Goal: Task Accomplishment & Management: Use online tool/utility

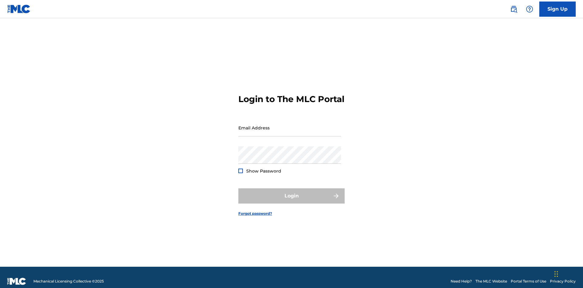
scroll to position [8, 0]
click at [290, 125] on input "Email Address" at bounding box center [289, 127] width 103 height 17
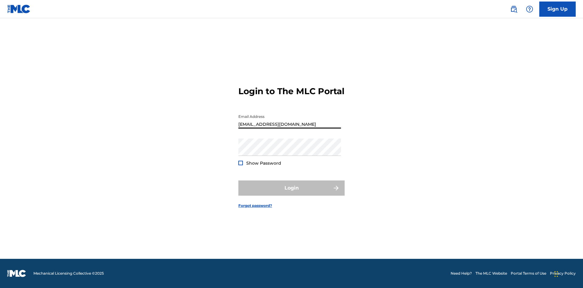
type input "[EMAIL_ADDRESS][DOMAIN_NAME]"
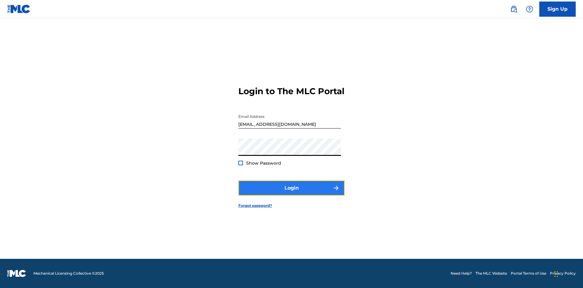
click at [292, 193] on button "Login" at bounding box center [291, 187] width 106 height 15
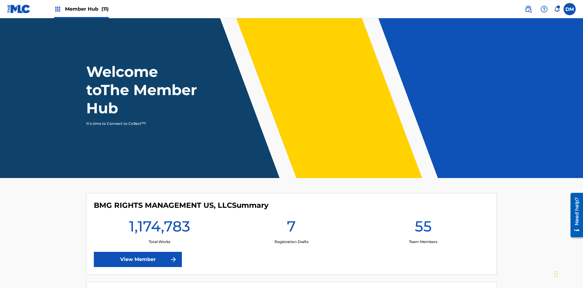
click at [81, 9] on span "Member Hub (11)" at bounding box center [87, 8] width 44 height 7
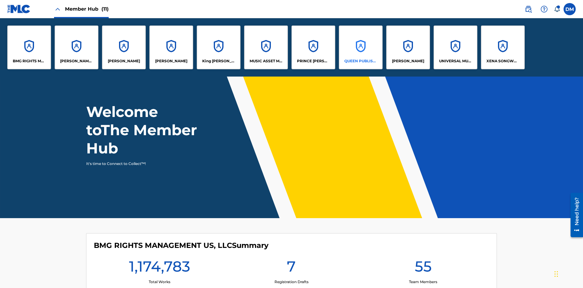
click at [361, 61] on p "QUEEN PUBLISHA" at bounding box center [360, 60] width 33 height 5
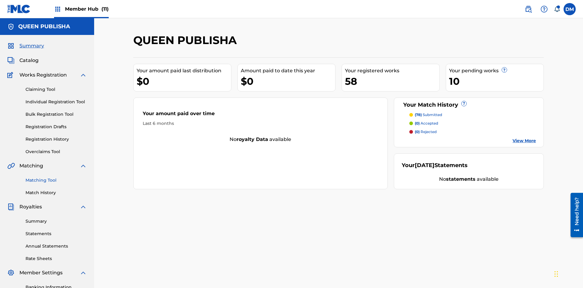
click at [56, 177] on link "Matching Tool" at bounding box center [56, 180] width 61 height 6
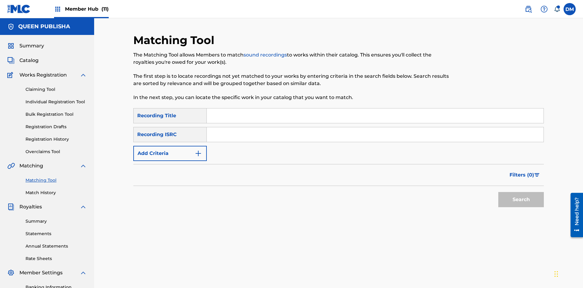
click at [375, 108] on input "Search Form" at bounding box center [375, 115] width 337 height 15
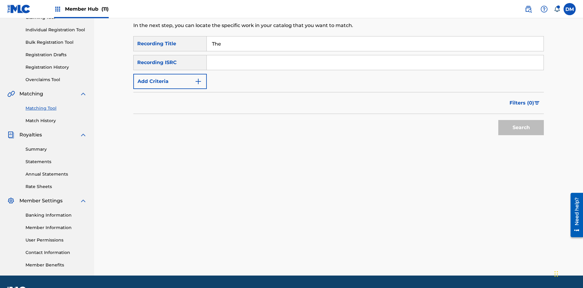
type input "The"
click at [521, 120] on button "Search" at bounding box center [521, 127] width 46 height 15
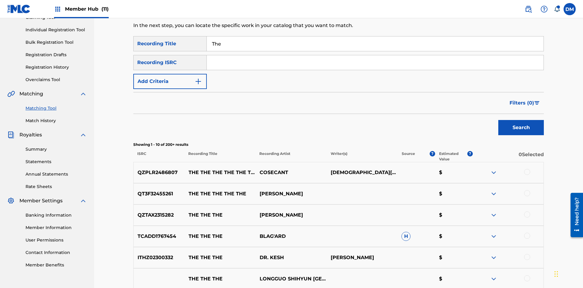
click at [375, 44] on input "The" at bounding box center [375, 43] width 337 height 15
click at [375, 55] on input "Search Form" at bounding box center [375, 62] width 337 height 15
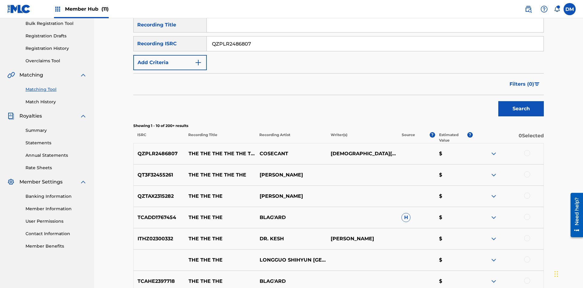
scroll to position [89, 0]
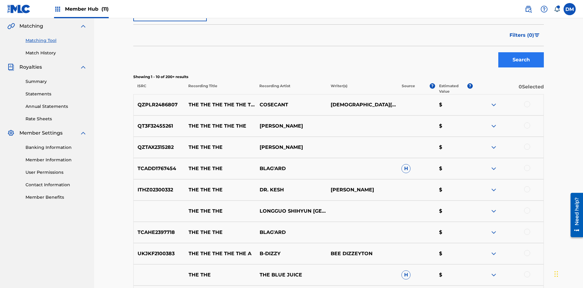
type input "QZPLR2486807"
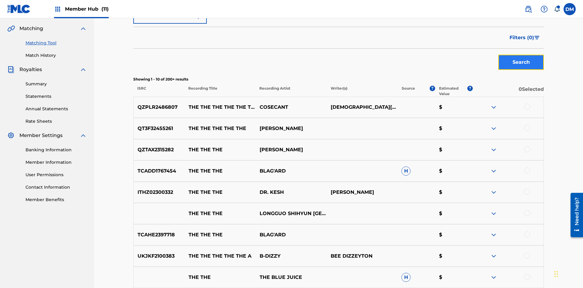
click at [521, 55] on button "Search" at bounding box center [521, 62] width 46 height 15
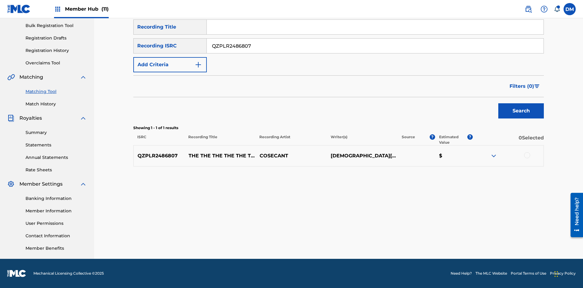
click at [375, 46] on input "QZPLR2486807" at bounding box center [375, 46] width 337 height 15
click at [375, 34] on input "Search Form" at bounding box center [375, 27] width 337 height 15
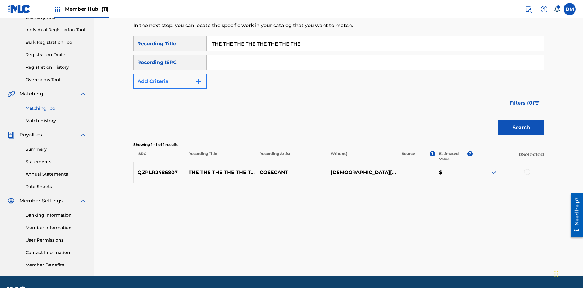
type input "THE THE THE THE THE THE THE THE"
click at [170, 74] on button "Add Criteria" at bounding box center [169, 81] width 73 height 15
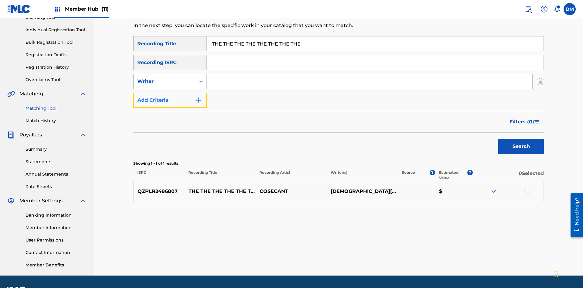
scroll to position [89, 0]
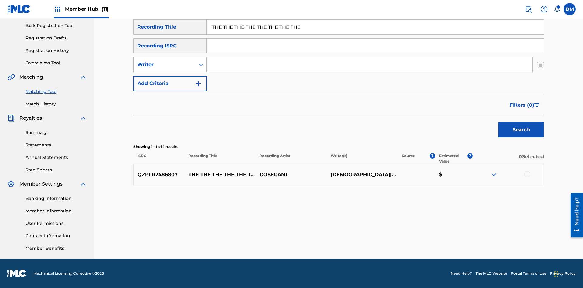
click at [165, 65] on div "Writer" at bounding box center [164, 64] width 55 height 7
click at [170, 80] on div "Recording Artist" at bounding box center [170, 79] width 73 height 15
click at [170, 84] on button "Add Criteria" at bounding box center [169, 83] width 73 height 15
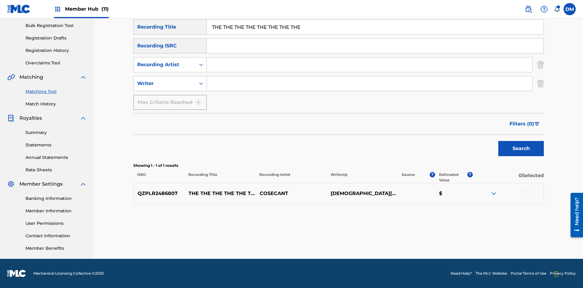
click at [370, 65] on input "Search Form" at bounding box center [370, 64] width 326 height 15
type input "COSECANT"
click at [370, 84] on input "Search Form" at bounding box center [370, 83] width 326 height 15
type input "[DEMOGRAPHIC_DATA][PERSON_NAME]"
click at [521, 149] on button "Search" at bounding box center [521, 148] width 46 height 15
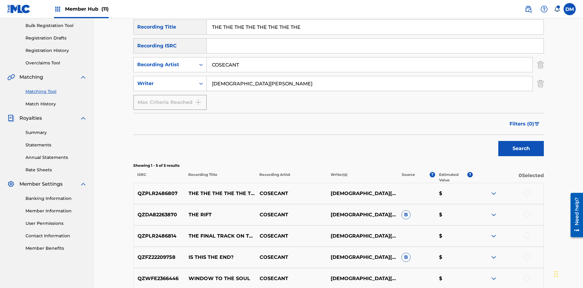
click at [375, 34] on input "THE THE THE THE THE THE THE THE" at bounding box center [375, 27] width 337 height 15
click at [370, 57] on input "COSECANT" at bounding box center [370, 64] width 326 height 15
click at [370, 76] on input "[DEMOGRAPHIC_DATA][PERSON_NAME]" at bounding box center [370, 83] width 326 height 15
click at [375, 34] on input "Search Form" at bounding box center [375, 27] width 337 height 15
type input "THE THE THE THE THE THE THE THE"
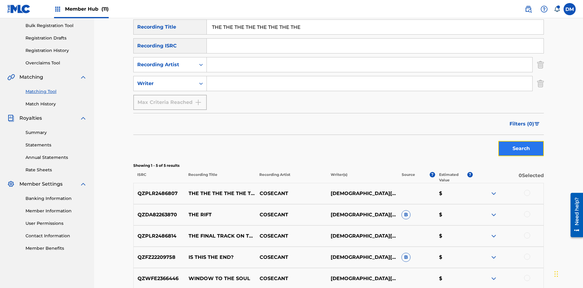
click at [521, 141] on button "Search" at bounding box center [521, 148] width 46 height 15
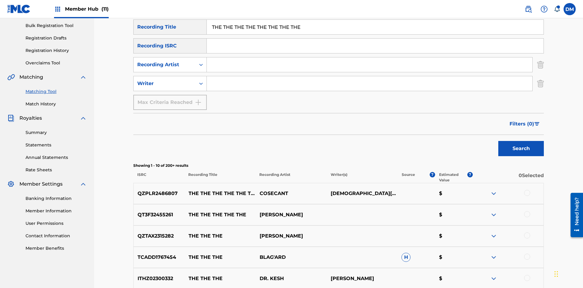
click at [375, 34] on input "THE THE THE THE THE THE THE THE" at bounding box center [375, 27] width 337 height 15
click at [370, 57] on input "Search Form" at bounding box center [370, 64] width 326 height 15
type input "COSECANT"
click at [521, 141] on button "Search" at bounding box center [521, 148] width 46 height 15
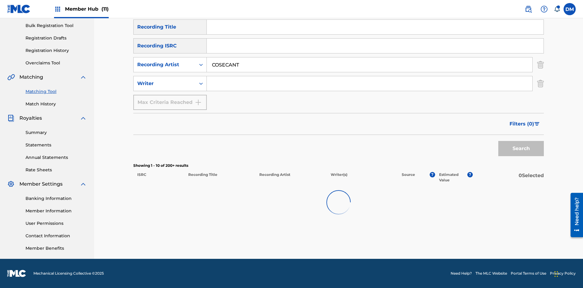
click at [370, 57] on input "COSECANT" at bounding box center [370, 64] width 326 height 15
click at [370, 76] on input "Search Form" at bounding box center [370, 83] width 326 height 15
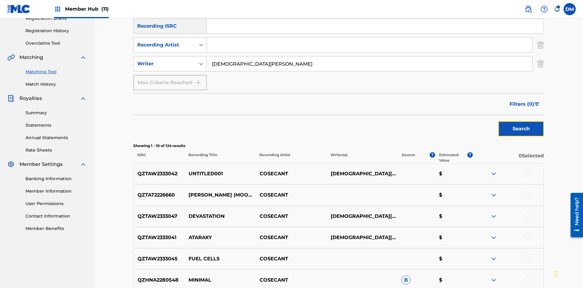
click at [521, 121] on button "Search" at bounding box center [521, 128] width 46 height 15
click at [370, 56] on input "[DEMOGRAPHIC_DATA][PERSON_NAME]" at bounding box center [370, 63] width 326 height 15
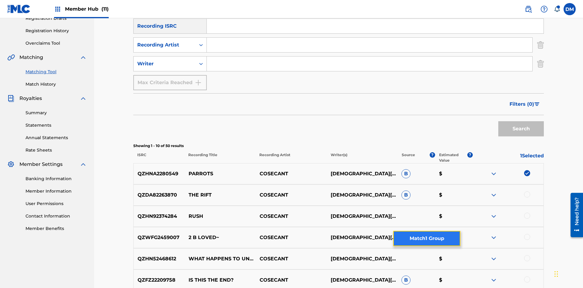
click at [427, 238] on button "Match 1 Group" at bounding box center [426, 238] width 67 height 15
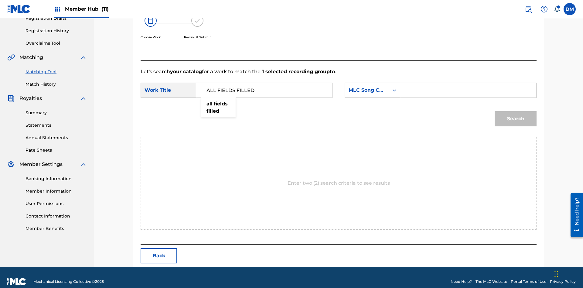
type input "ALL FIELDS FILLED"
click at [372, 87] on div "MLC Song Code" at bounding box center [367, 90] width 37 height 7
click at [468, 83] on input "Search Form" at bounding box center [468, 90] width 126 height 15
click at [516, 111] on button "Search" at bounding box center [516, 118] width 42 height 15
click at [468, 97] on input "T2736922134" at bounding box center [468, 90] width 126 height 15
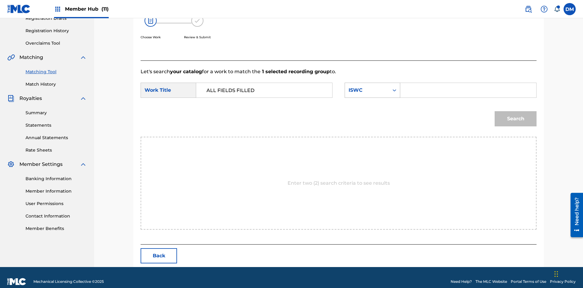
click at [372, 94] on div "ISWC" at bounding box center [367, 90] width 37 height 7
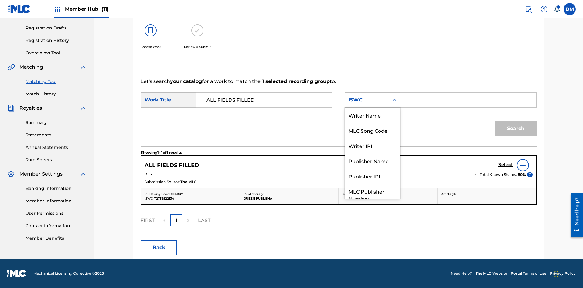
click at [372, 123] on div "MLC Song Code" at bounding box center [372, 130] width 55 height 15
click at [516, 128] on button "Search" at bounding box center [516, 128] width 42 height 15
click at [372, 123] on div "Writer Name" at bounding box center [372, 115] width 55 height 15
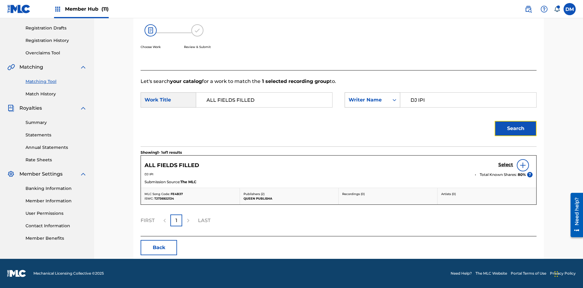
click at [516, 128] on button "Search" at bounding box center [516, 128] width 42 height 15
click at [468, 93] on input "DJ IPI" at bounding box center [468, 100] width 126 height 15
click at [372, 96] on div "Writer Name" at bounding box center [367, 99] width 37 height 7
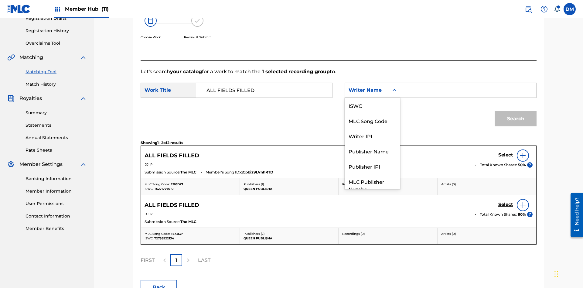
click at [372, 128] on div "Writer IPI" at bounding box center [372, 135] width 55 height 15
click at [516, 111] on button "Search" at bounding box center [516, 118] width 42 height 15
click at [372, 143] on div "Publisher Name" at bounding box center [372, 150] width 55 height 15
click at [516, 111] on button "Search" at bounding box center [516, 118] width 42 height 15
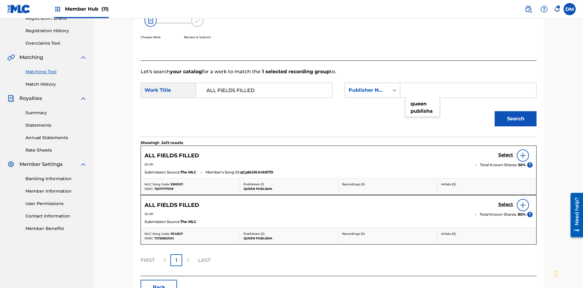
click at [372, 87] on div "Publisher Name" at bounding box center [367, 90] width 37 height 7
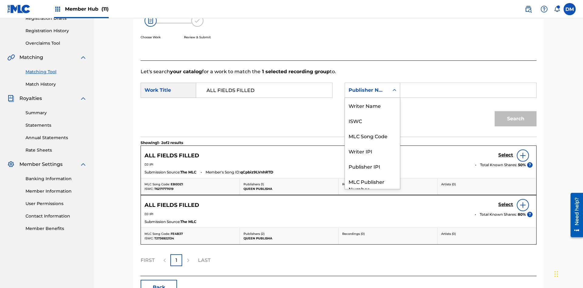
click at [372, 159] on div "Publisher IPI" at bounding box center [372, 166] width 55 height 15
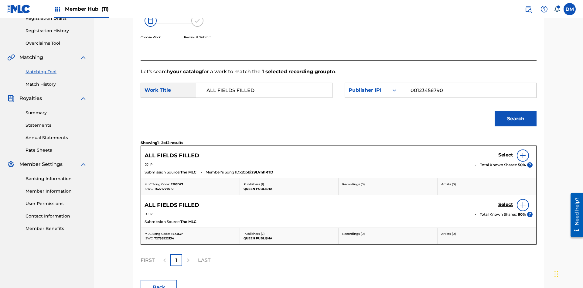
type input "00123456790"
click at [516, 111] on button "Search" at bounding box center [516, 118] width 42 height 15
click at [468, 83] on input "00123456790" at bounding box center [468, 90] width 126 height 15
